Goal: Transaction & Acquisition: Purchase product/service

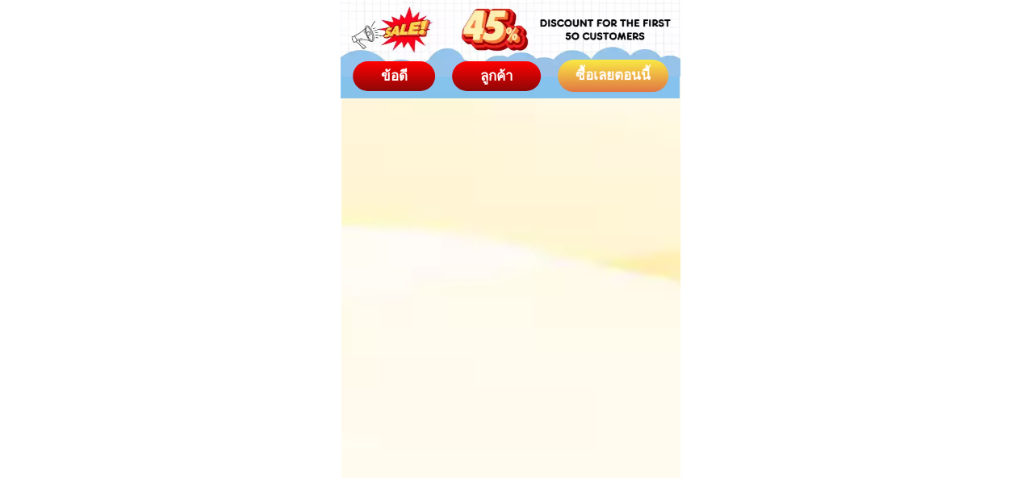
scroll to position [8390, 0]
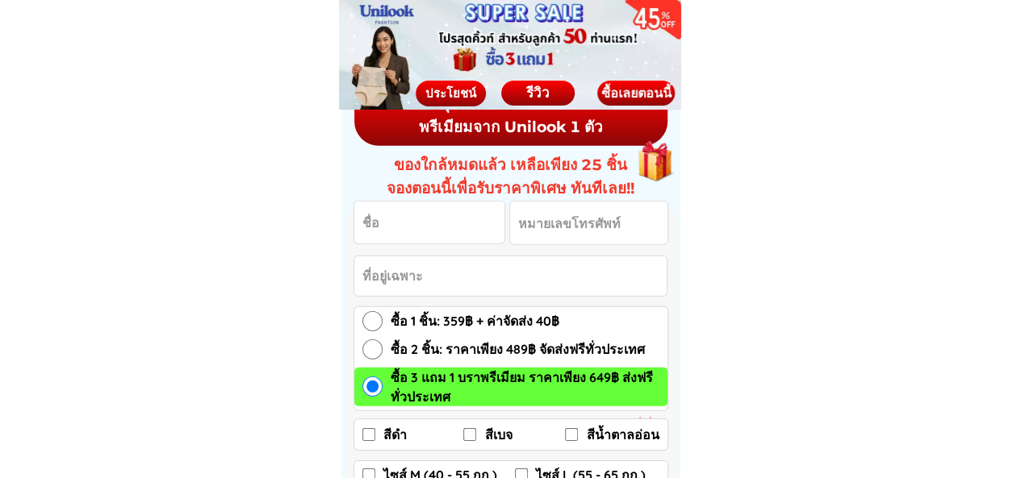
scroll to position [2340, 0]
